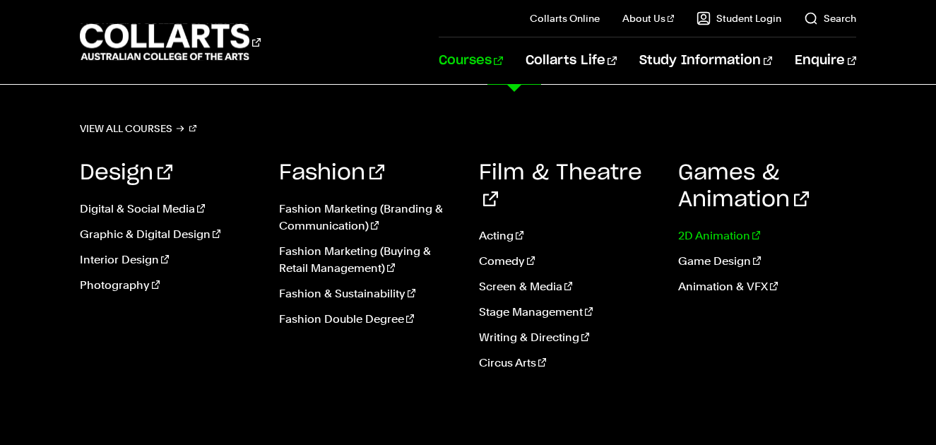
click at [712, 234] on link "2D Animation" at bounding box center [767, 236] width 178 height 17
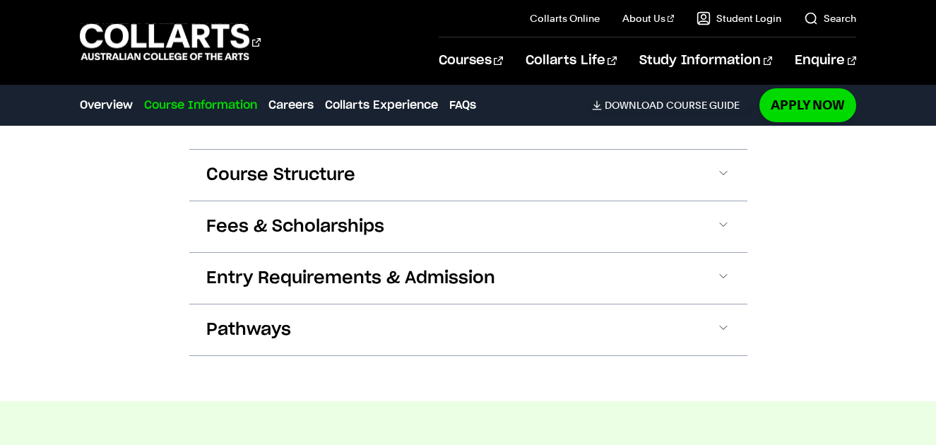
scroll to position [1413, 0]
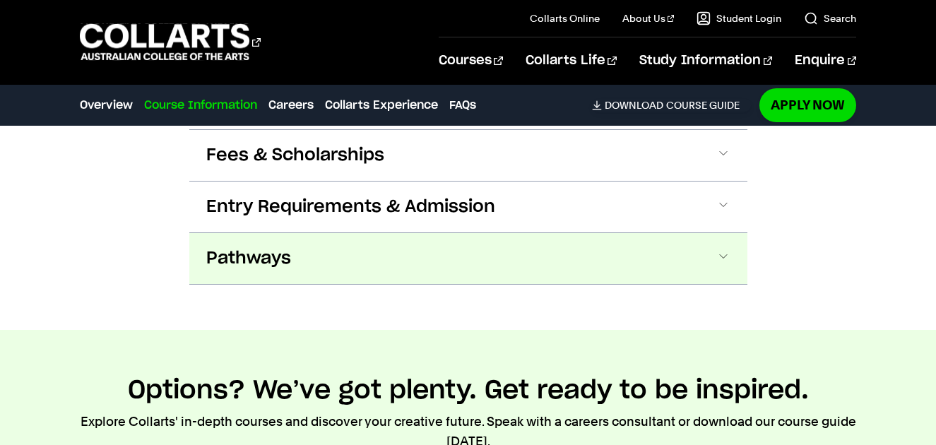
click at [396, 251] on button "Pathways" at bounding box center [468, 258] width 558 height 51
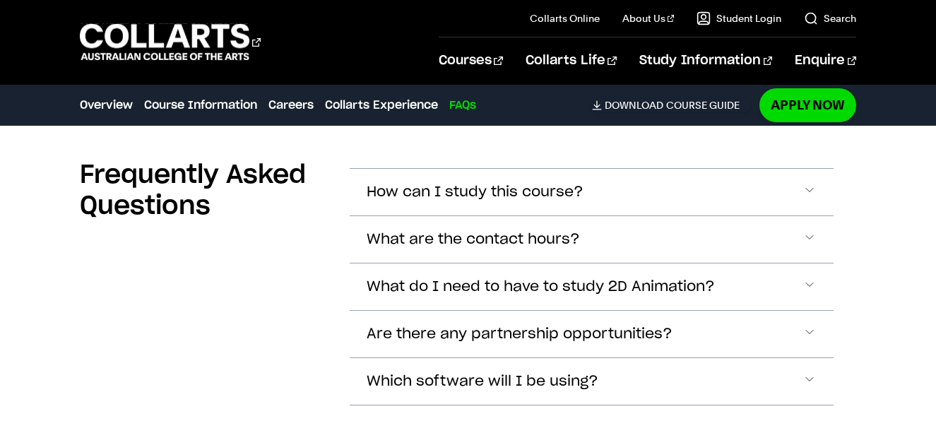
scroll to position [4700, 0]
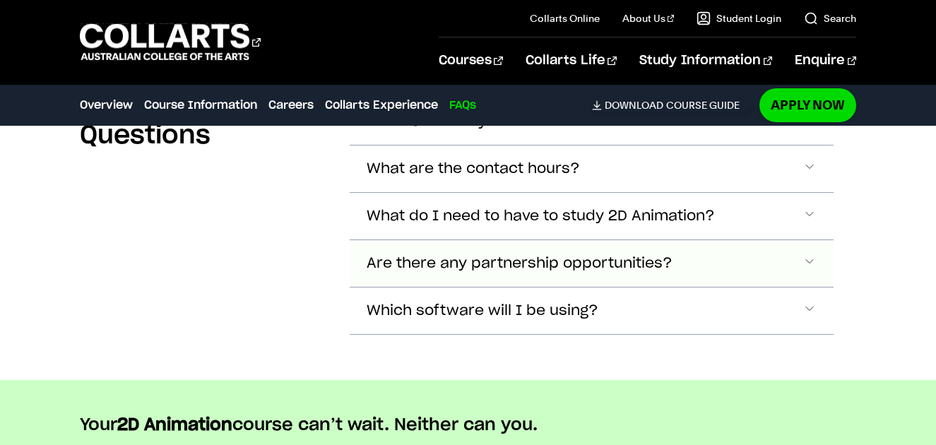
click at [584, 130] on span "Are there any partnership opportunities?" at bounding box center [475, 122] width 217 height 16
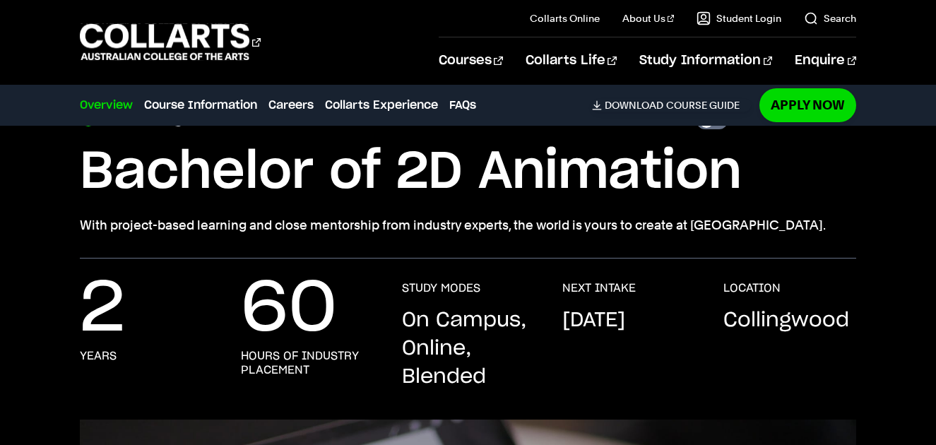
scroll to position [0, 0]
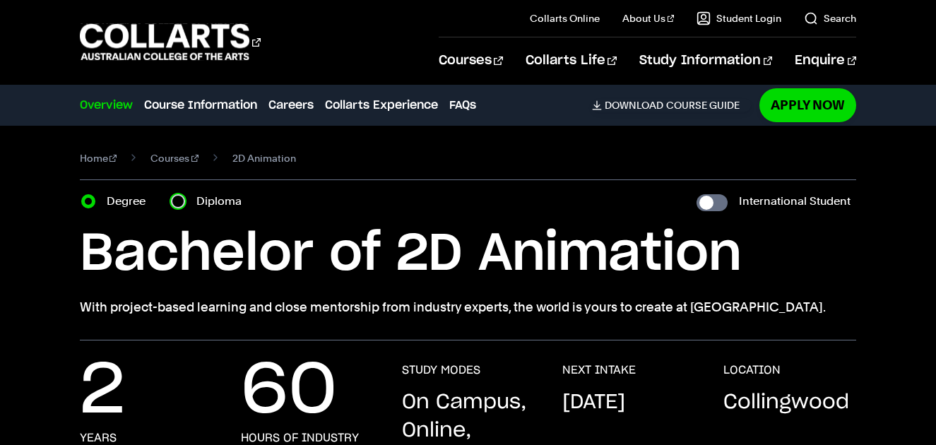
click at [180, 201] on input "Diploma" at bounding box center [178, 201] width 14 height 14
radio input "true"
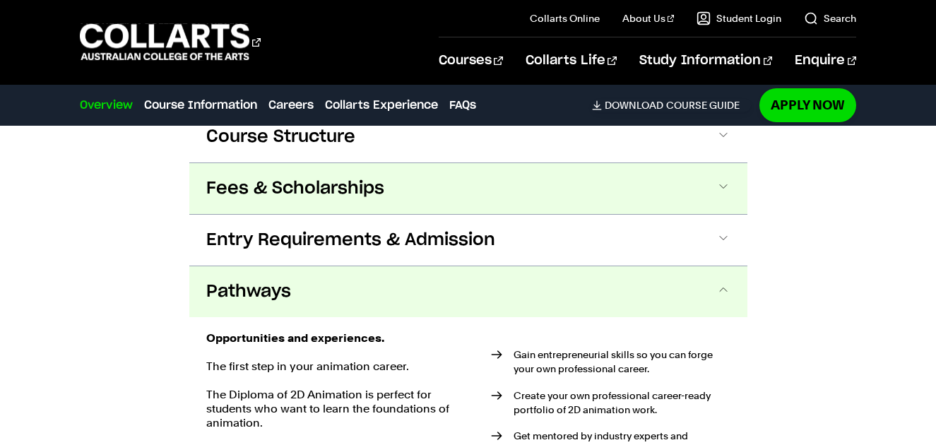
scroll to position [1413, 0]
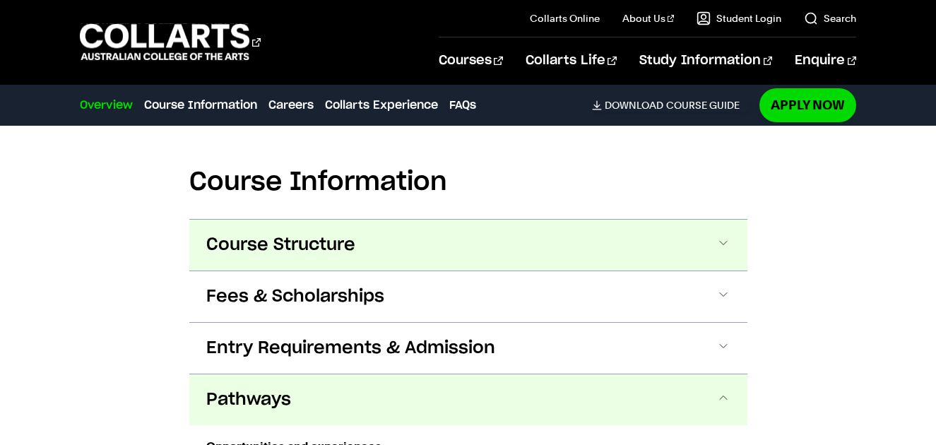
click at [0, 0] on button "Course Structure" at bounding box center [0, 0] width 0 height 0
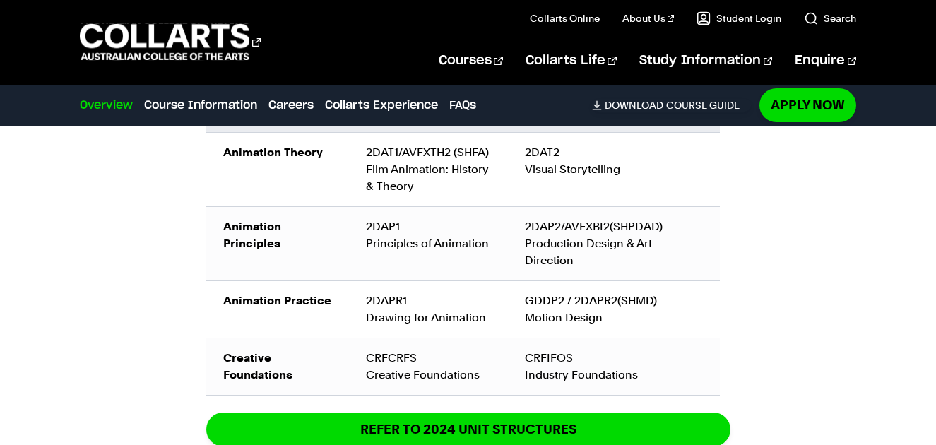
scroll to position [1789, 0]
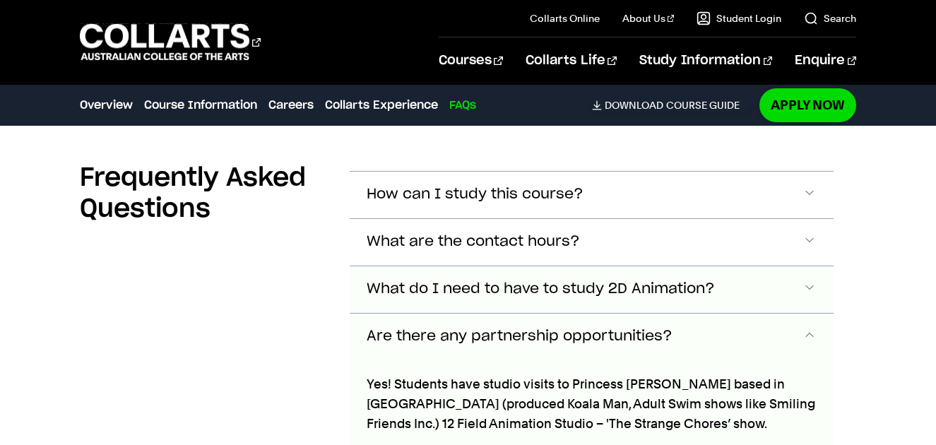
click at [522, 203] on span "What do I need to have to study 2D Animation?" at bounding box center [475, 195] width 217 height 16
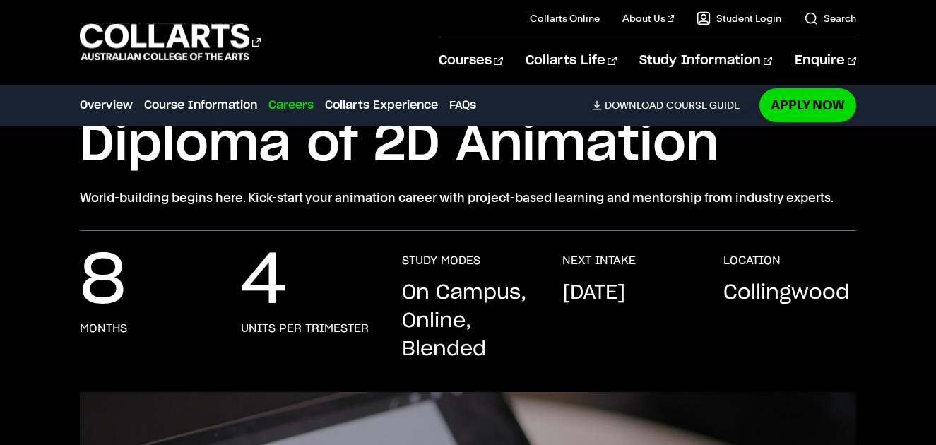
scroll to position [0, 0]
